Goal: Information Seeking & Learning: Compare options

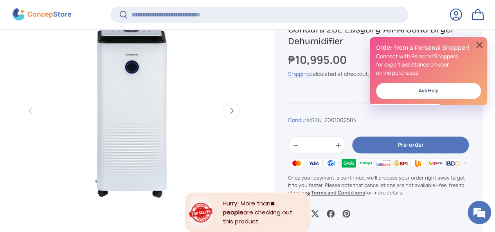
scroll to position [311, 0]
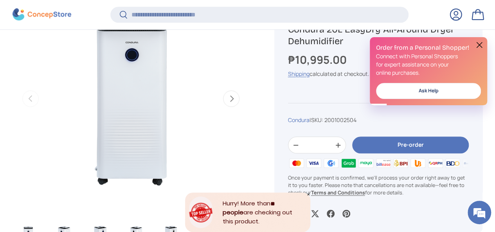
click at [143, 84] on img "Gallery Viewer" at bounding box center [131, 98] width 237 height 237
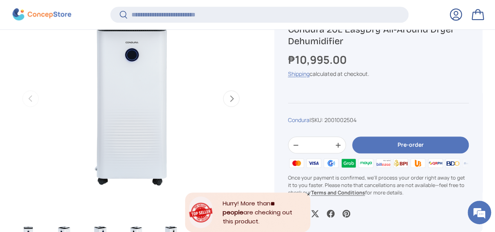
click at [225, 90] on button "Next" at bounding box center [231, 98] width 16 height 16
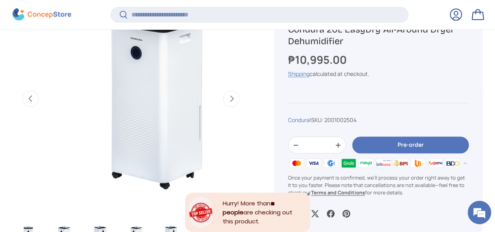
scroll to position [0, 221]
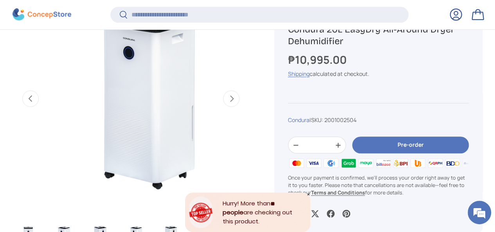
click at [223, 94] on button "Next" at bounding box center [231, 98] width 16 height 16
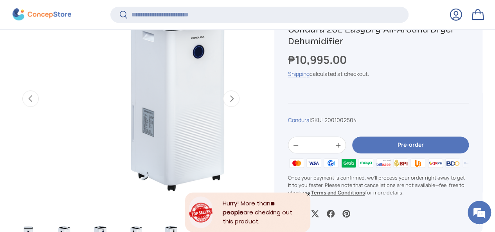
scroll to position [0, 442]
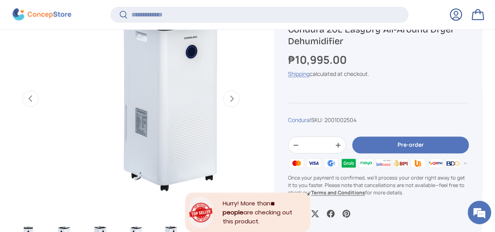
click at [224, 94] on button "Next" at bounding box center [231, 98] width 16 height 16
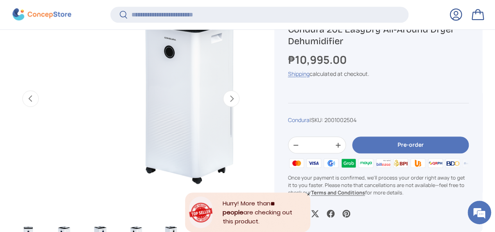
click at [225, 94] on button "Next" at bounding box center [231, 98] width 16 height 16
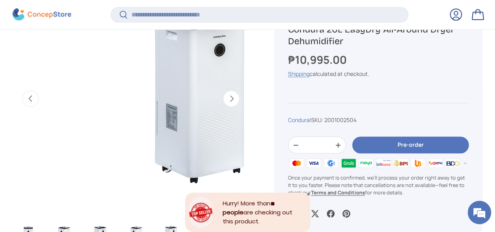
scroll to position [0, 884]
click at [225, 94] on button "Next" at bounding box center [231, 98] width 16 height 16
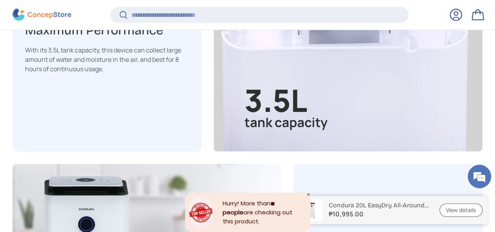
scroll to position [1250, 0]
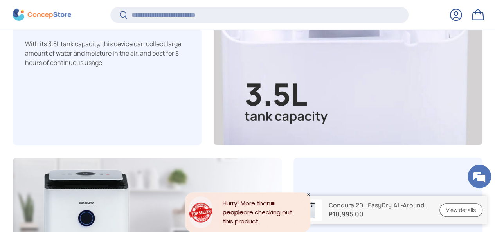
click at [466, 212] on link "View details" at bounding box center [460, 210] width 43 height 14
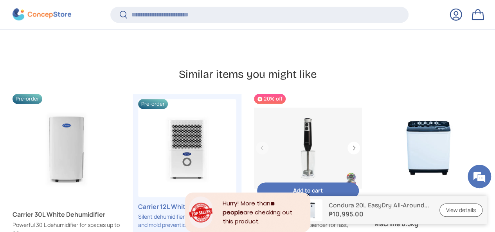
scroll to position [1868, 0]
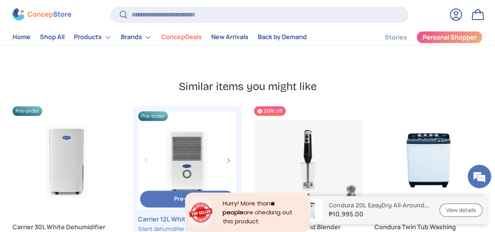
click at [158, 214] on link "Carrier 12L White Dehumidifier" at bounding box center [187, 218] width 98 height 9
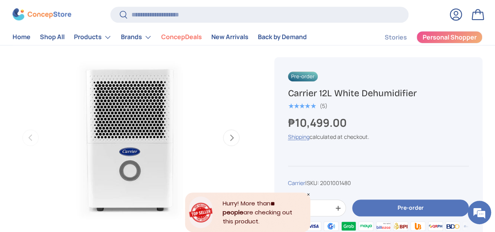
click at [223, 133] on button "Next" at bounding box center [231, 138] width 16 height 16
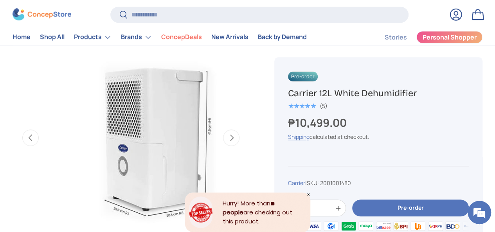
scroll to position [0, 221]
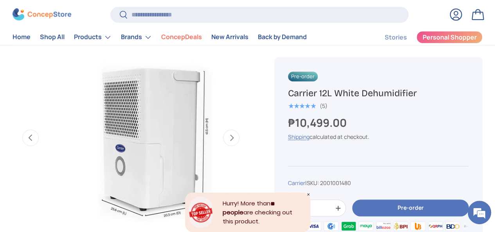
click at [223, 133] on button "Next" at bounding box center [231, 138] width 16 height 16
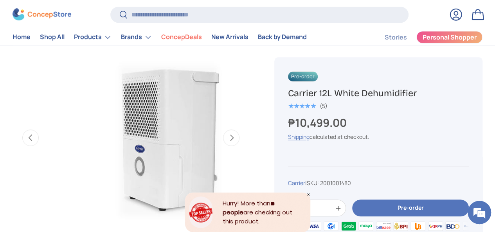
click at [225, 133] on button "Next" at bounding box center [231, 138] width 16 height 16
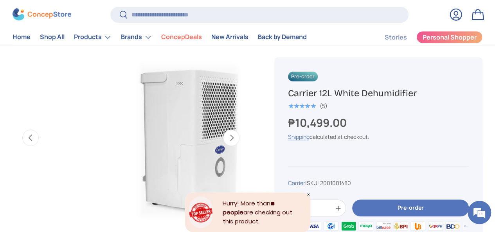
scroll to position [0, 663]
click at [225, 133] on button "Next" at bounding box center [231, 138] width 16 height 16
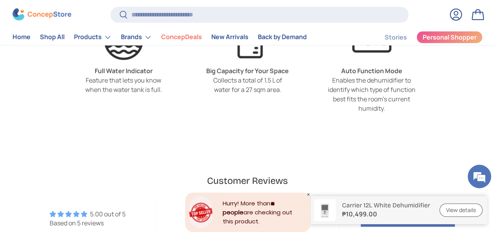
scroll to position [1604, 0]
